Goal: Find specific page/section: Find specific page/section

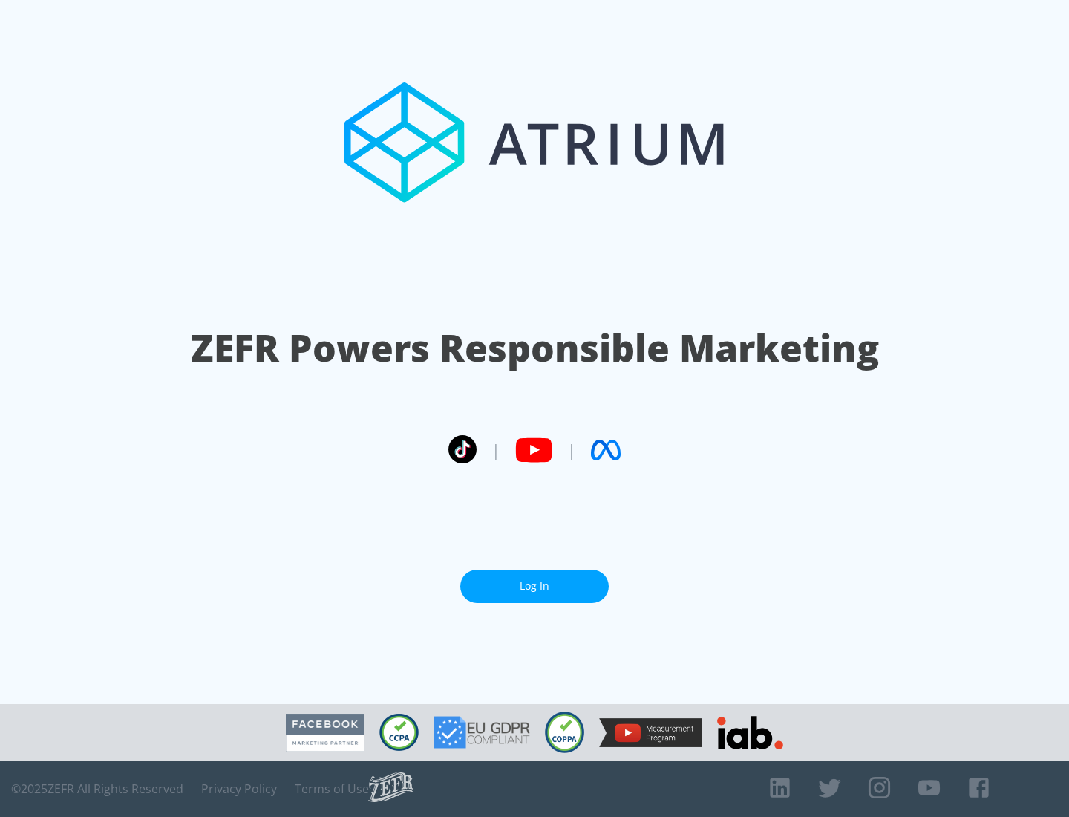
click at [535, 586] on link "Log In" at bounding box center [534, 586] width 149 height 33
